Goal: Task Accomplishment & Management: Use online tool/utility

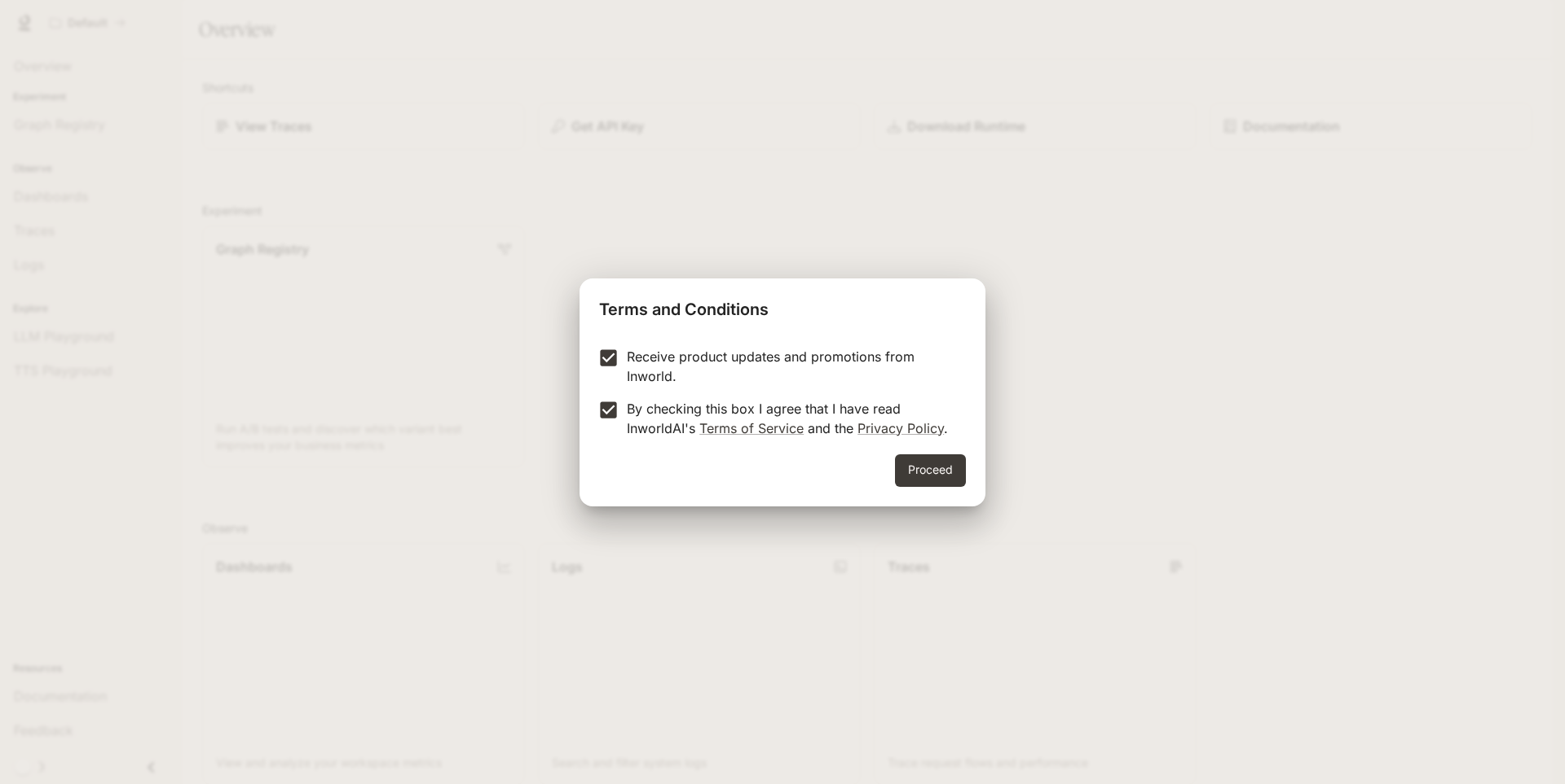
click at [897, 471] on button "Proceed" at bounding box center [930, 470] width 71 height 32
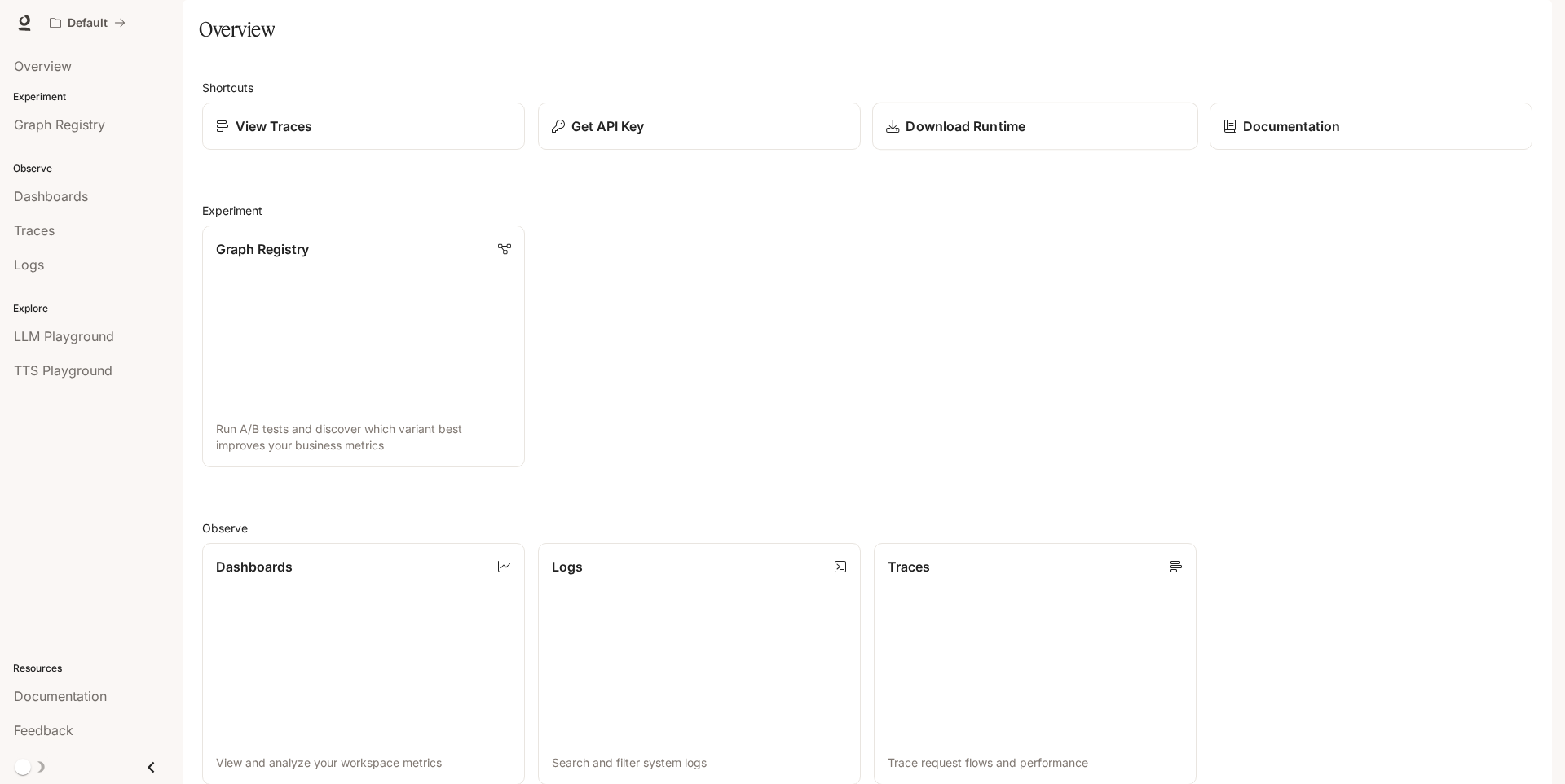
click at [976, 136] on p "Download Runtime" at bounding box center [964, 127] width 119 height 20
click at [1450, 28] on span "Documentation" at bounding box center [1453, 23] width 81 height 21
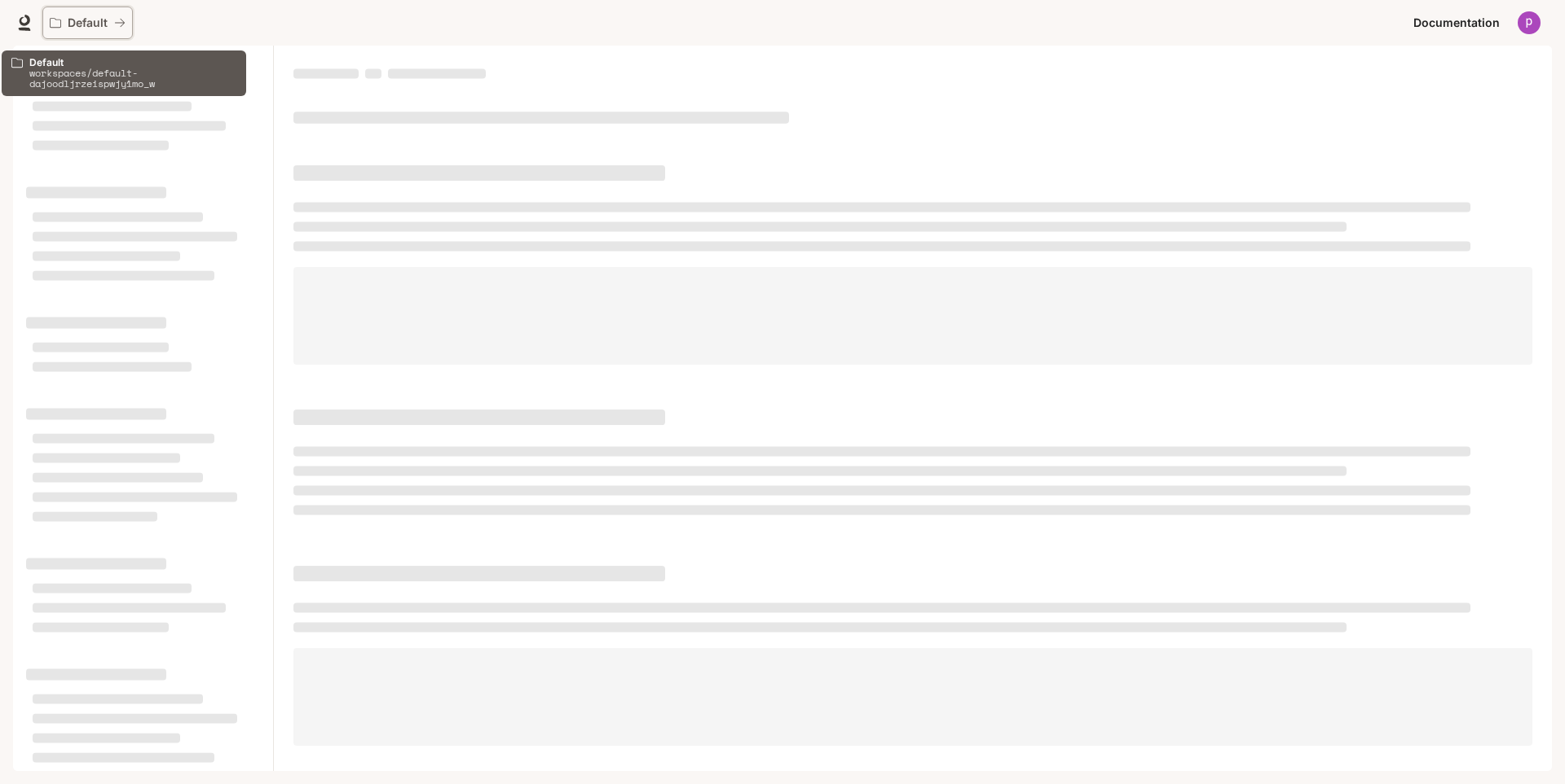
click at [88, 27] on p "Default" at bounding box center [87, 24] width 40 height 14
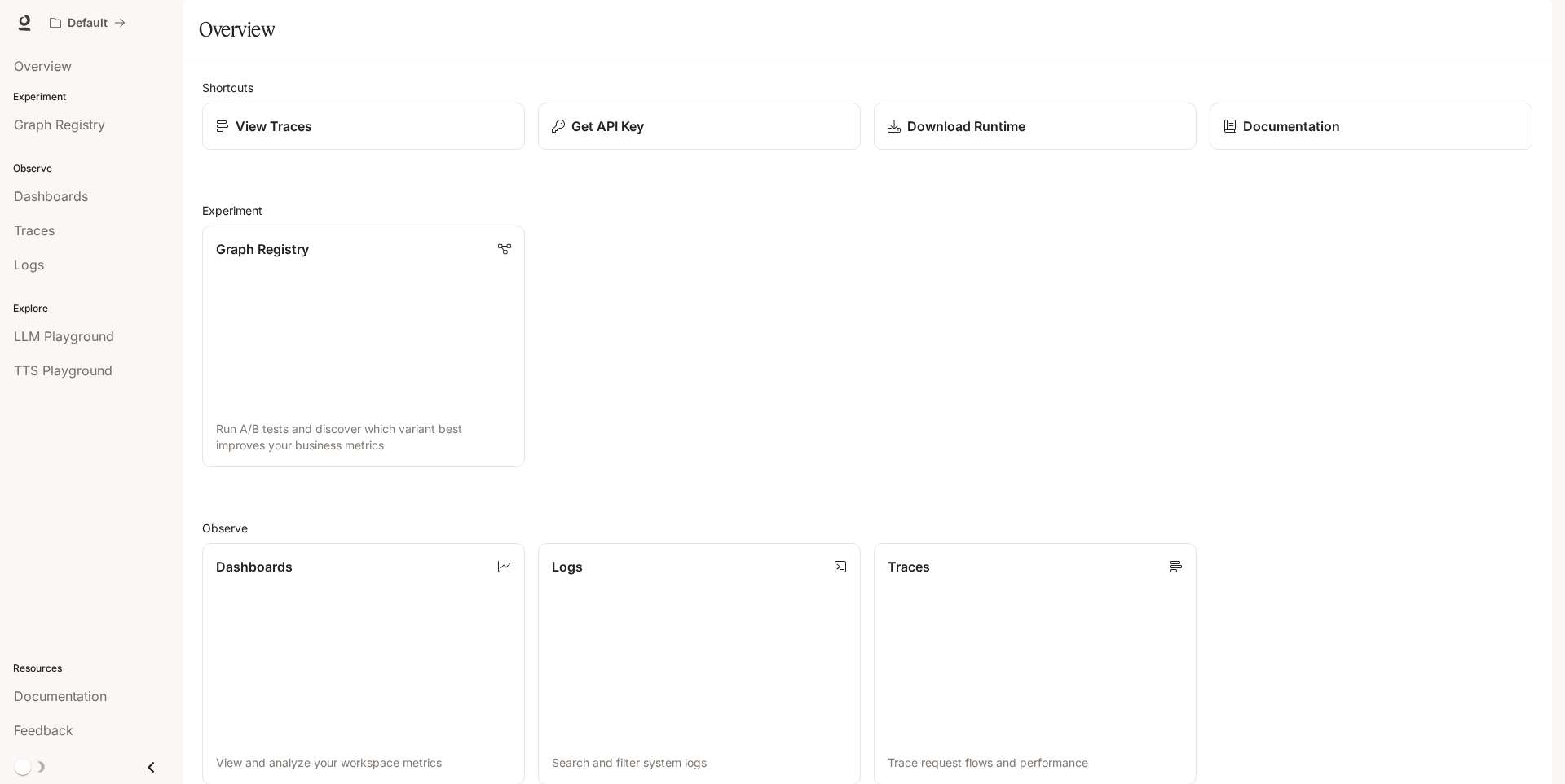
scroll to position [391, 0]
click at [723, 543] on link "Logs Search and filter system logs" at bounding box center [699, 664] width 326 height 244
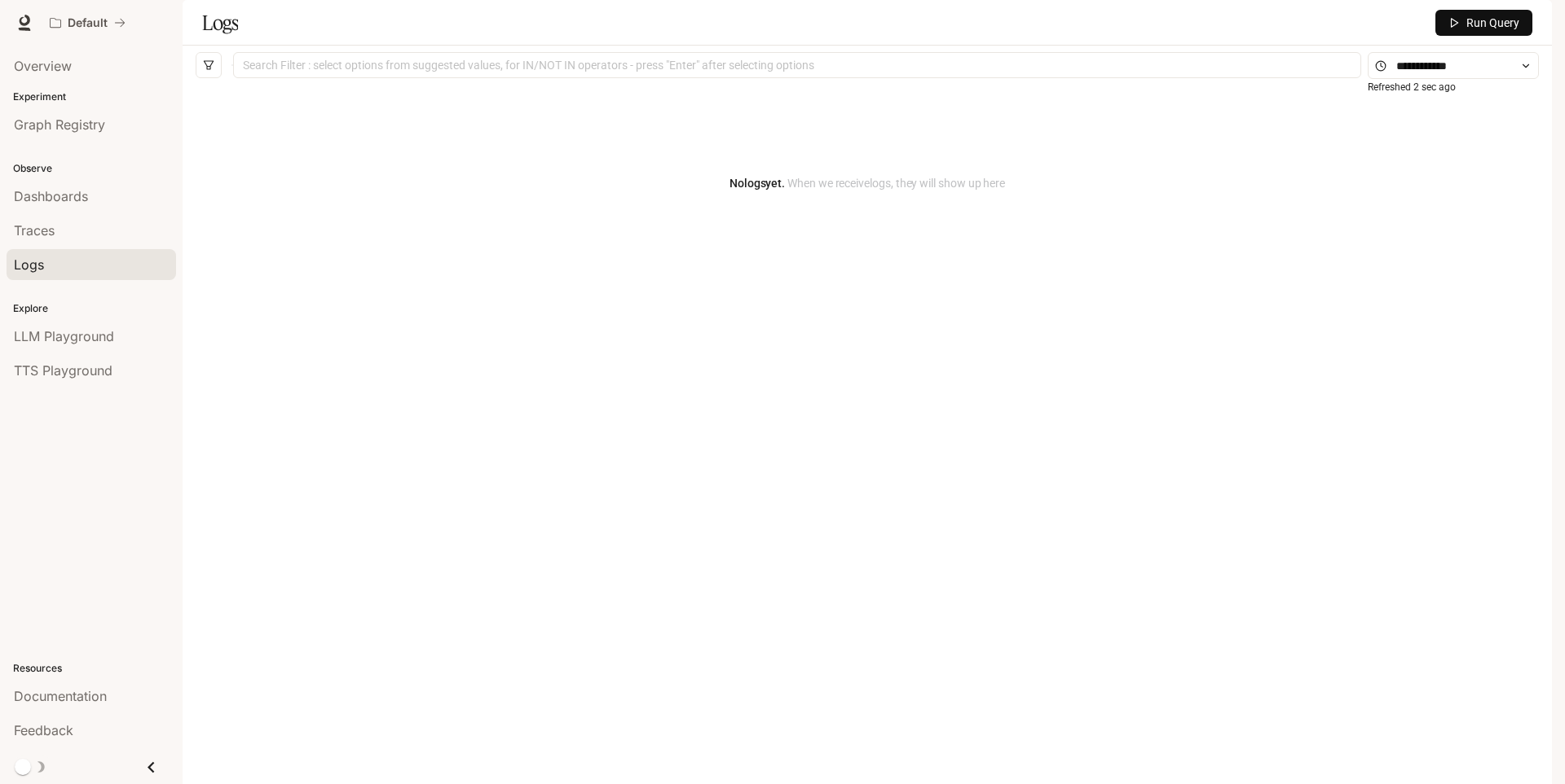
click at [1477, 36] on button "Run Query" at bounding box center [1484, 23] width 97 height 26
click at [997, 281] on div "No logs yet. When we receive logs , they will show up here" at bounding box center [867, 183] width 1343 height 195
click at [813, 189] on span "When we receive logs , they will show up here" at bounding box center [894, 183] width 220 height 13
click at [770, 71] on div at bounding box center [797, 65] width 1120 height 11
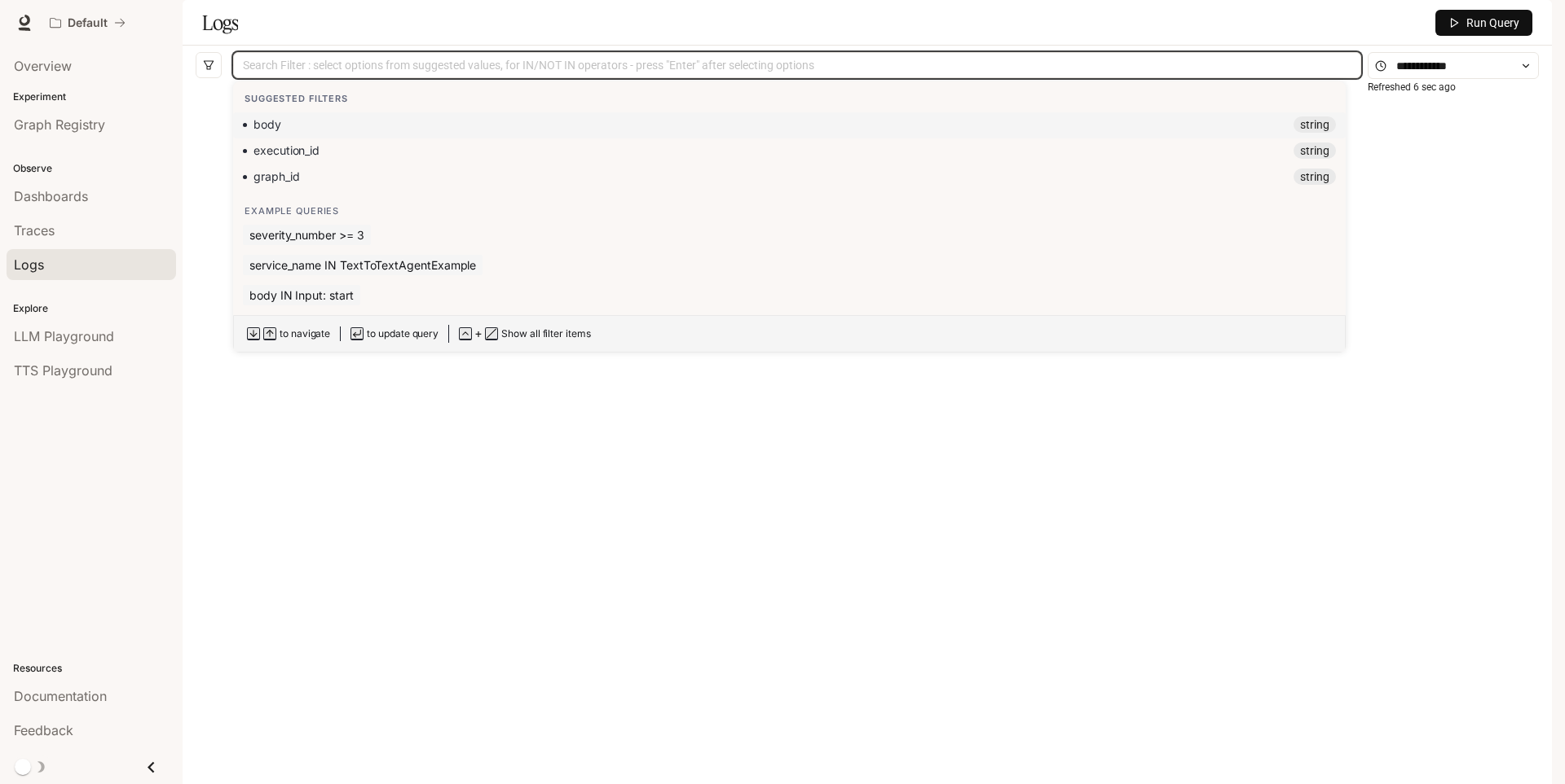
click at [316, 132] on div "body string" at bounding box center [788, 125] width 1093 height 17
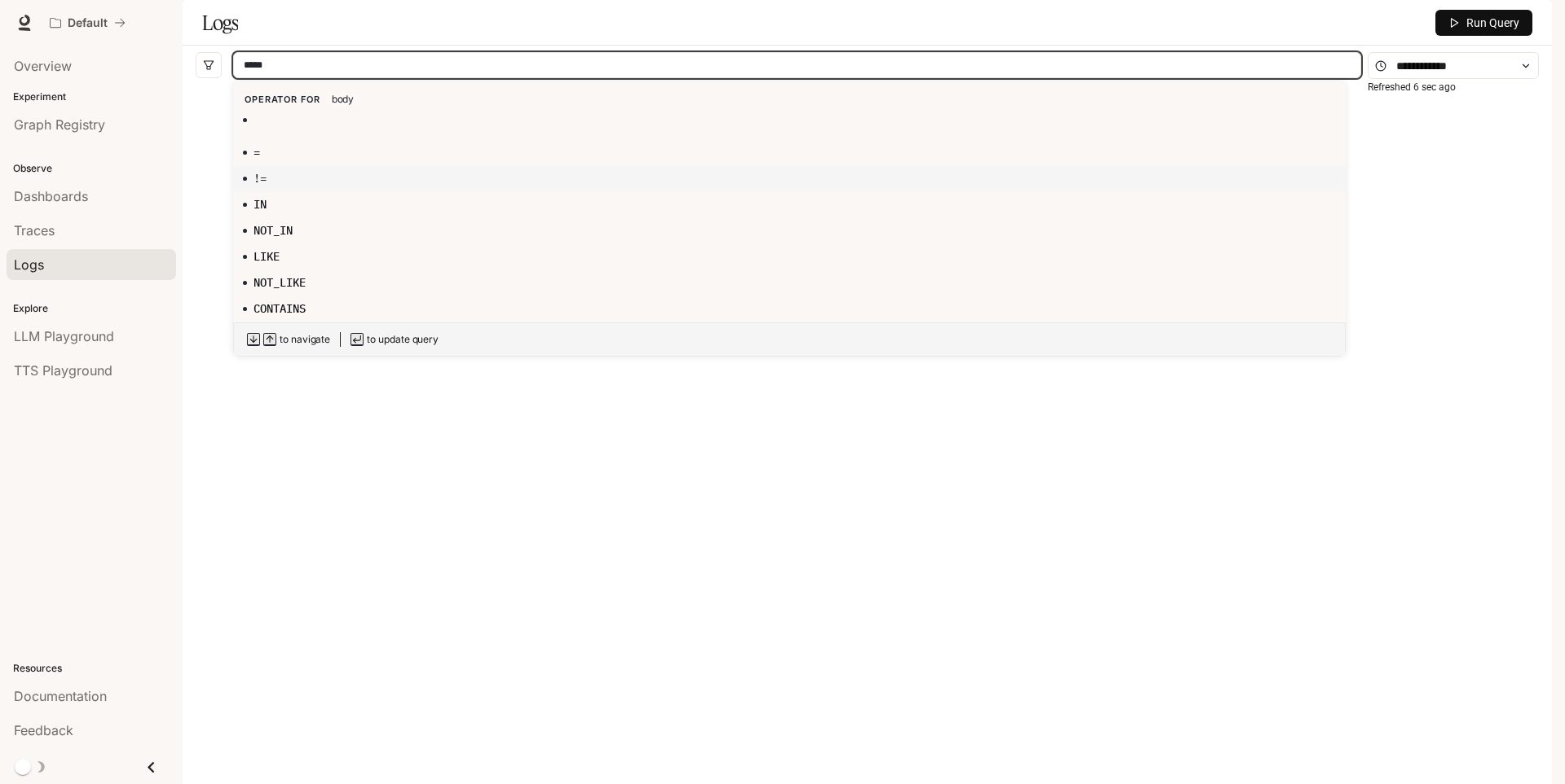
click at [321, 186] on div "!=" at bounding box center [788, 178] width 1093 height 17
type input "*******"
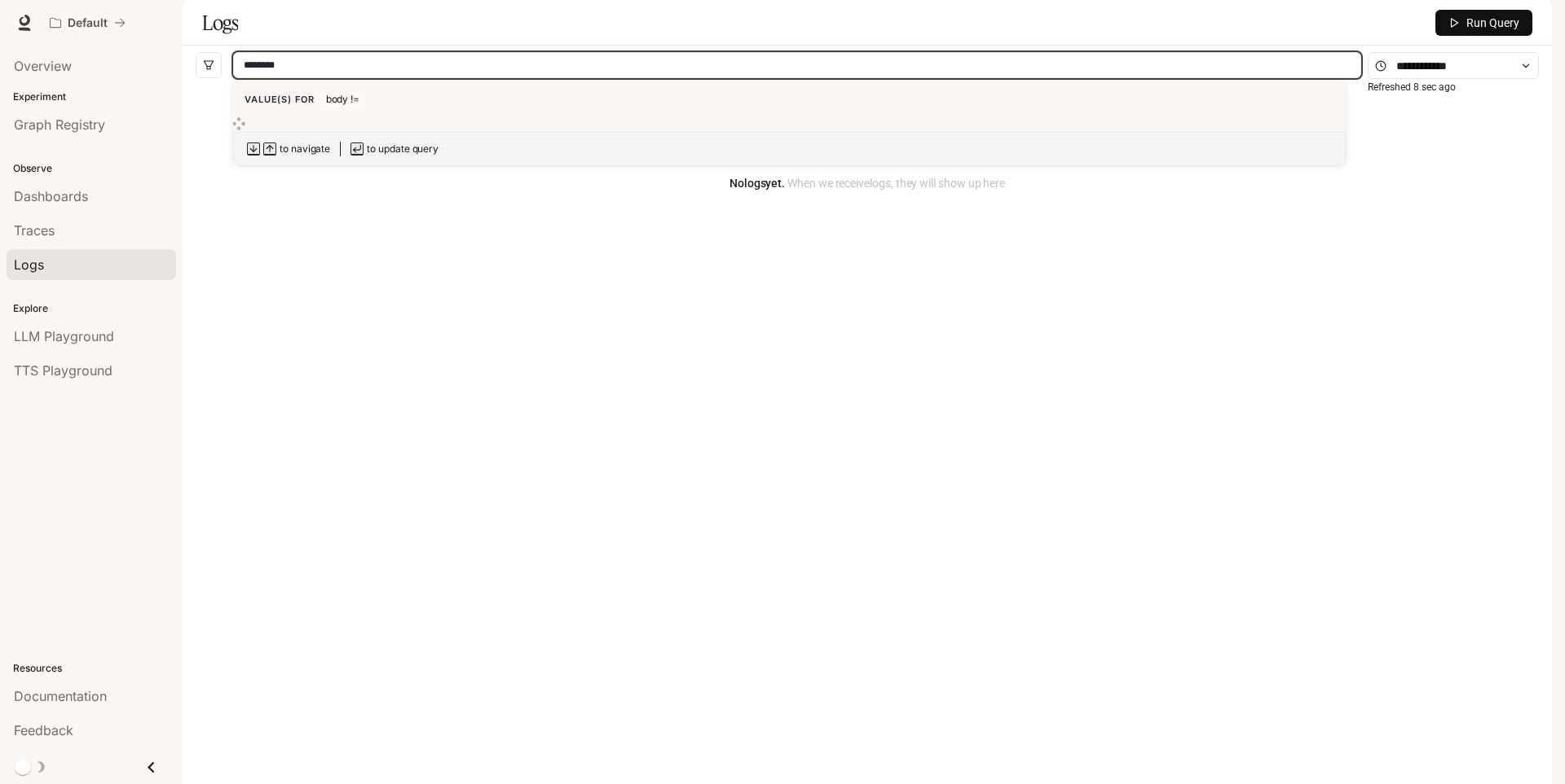
click at [285, 371] on div "No logs yet. When we receive logs , they will show up here" at bounding box center [867, 407] width 1343 height 645
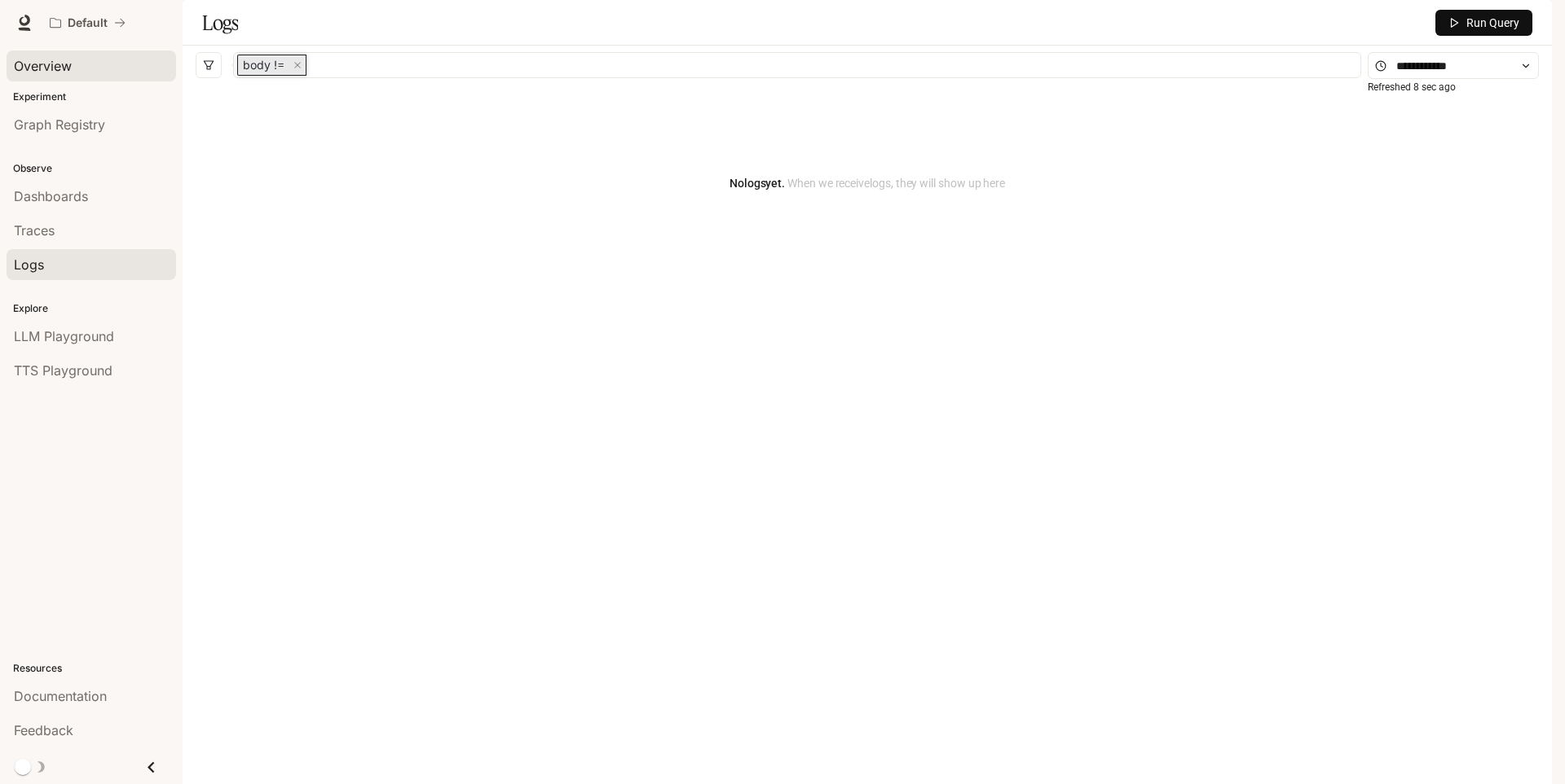
click at [39, 58] on span "Overview" at bounding box center [42, 66] width 58 height 20
